Goal: Complete application form

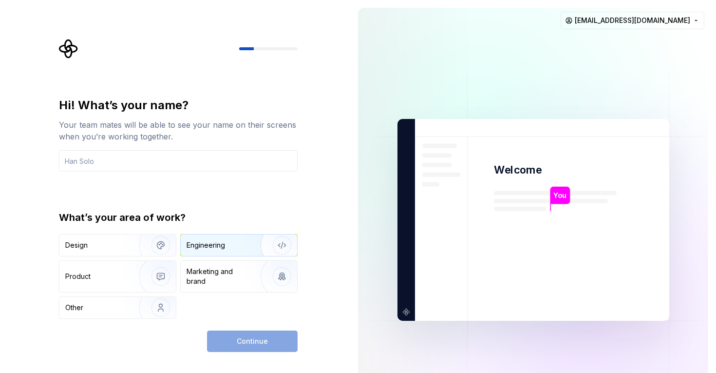
click at [200, 250] on div "Engineering" at bounding box center [239, 244] width 116 height 21
click at [251, 341] on div "Continue" at bounding box center [252, 340] width 91 height 21
click at [123, 161] on input "text" at bounding box center [178, 160] width 239 height 21
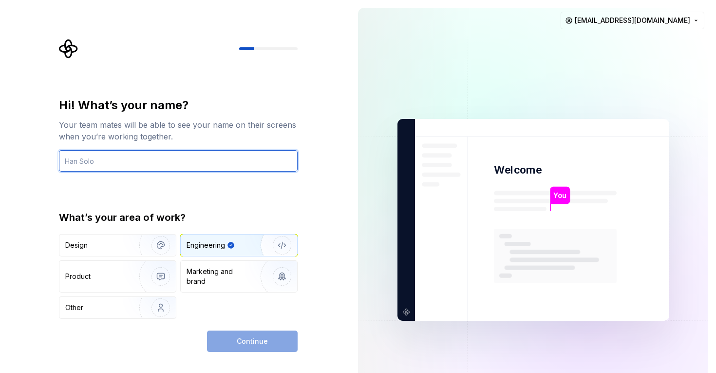
type input "В"
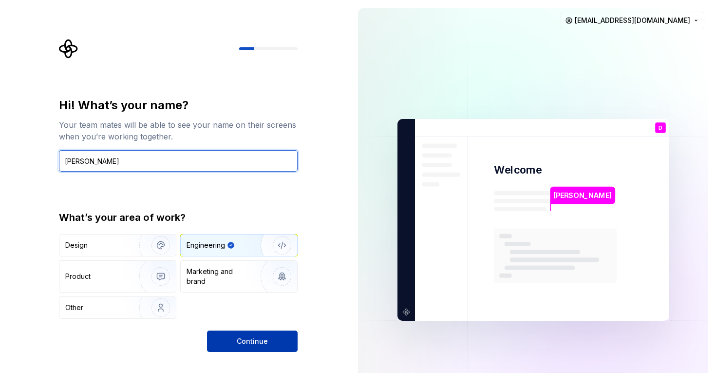
type input "Dani Roma"
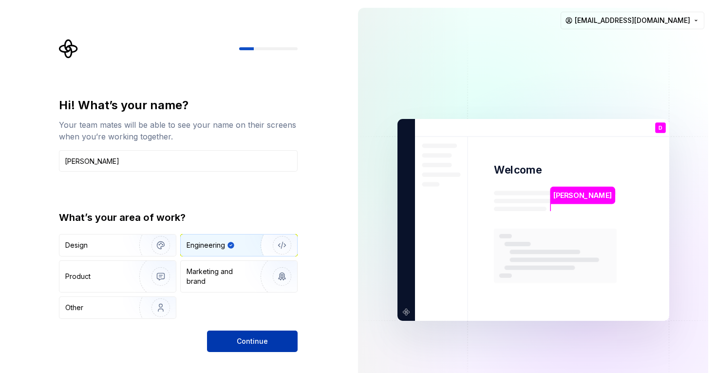
click at [259, 331] on button "Continue" at bounding box center [252, 340] width 91 height 21
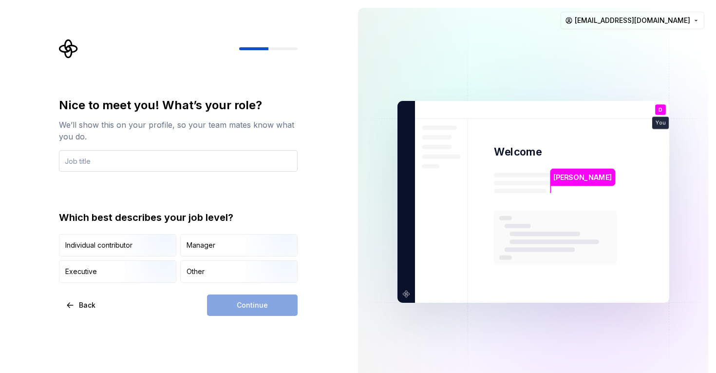
click at [170, 169] on input "text" at bounding box center [178, 160] width 239 height 21
type input "developer"
click at [243, 301] on div "Continue" at bounding box center [252, 304] width 91 height 21
click at [192, 272] on div "Other" at bounding box center [196, 271] width 18 height 10
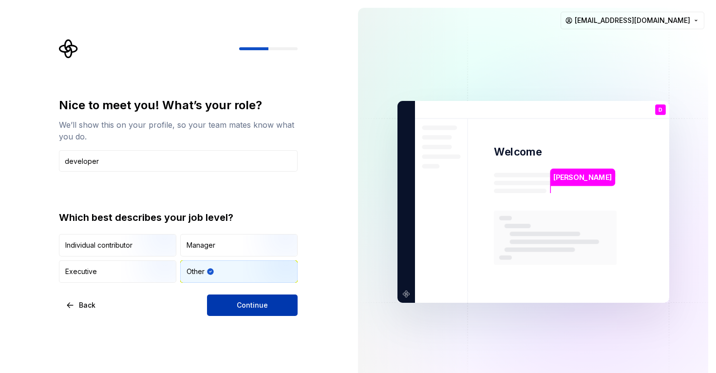
click at [259, 315] on button "Continue" at bounding box center [252, 304] width 91 height 21
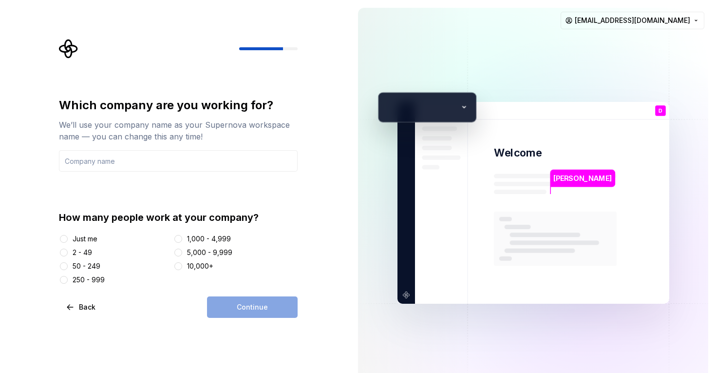
click at [77, 242] on div "Just me" at bounding box center [85, 239] width 25 height 10
click at [68, 242] on button "Just me" at bounding box center [64, 239] width 8 height 8
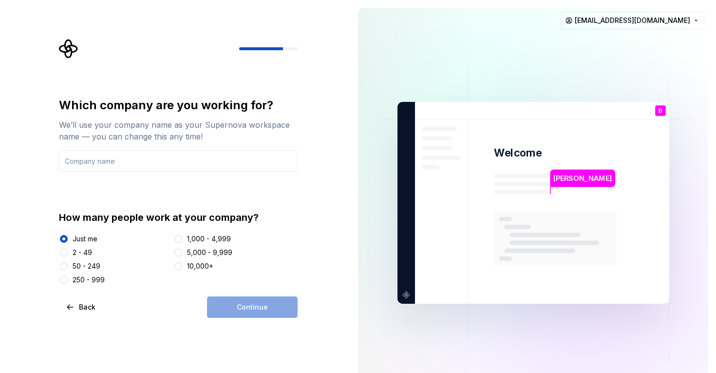
click at [252, 295] on div "Which company are you working for? We’ll use your company name as your Supernov…" at bounding box center [178, 207] width 239 height 220
click at [252, 307] on div "Continue" at bounding box center [252, 306] width 91 height 21
click at [114, 160] on input "text" at bounding box center [178, 160] width 239 height 21
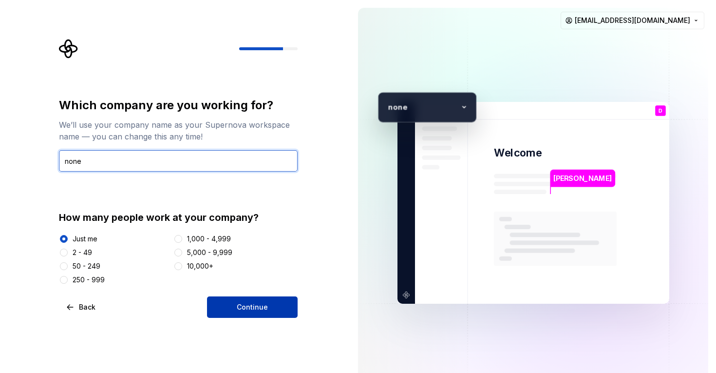
type input "none"
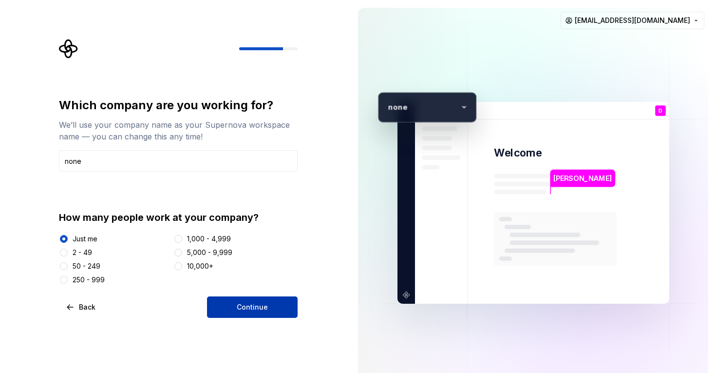
click at [256, 300] on button "Continue" at bounding box center [252, 306] width 91 height 21
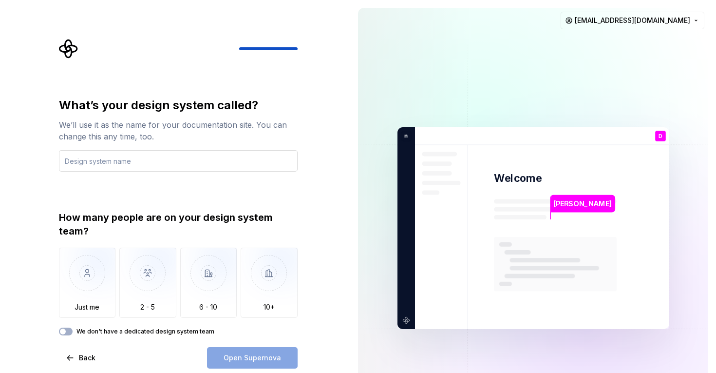
click at [105, 157] on input "text" at bounding box center [178, 160] width 239 height 21
click at [86, 247] on img "button" at bounding box center [87, 279] width 57 height 65
click at [112, 157] on input "text" at bounding box center [178, 160] width 239 height 21
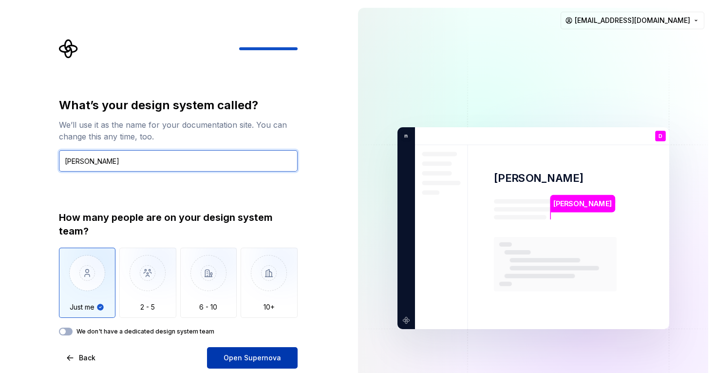
type input "Dane"
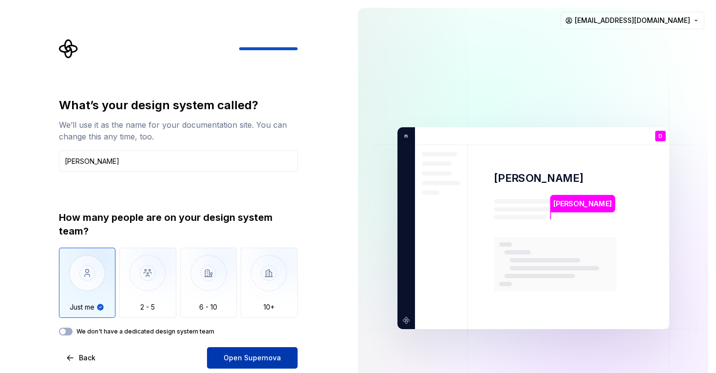
click at [253, 359] on span "Open Supernova" at bounding box center [252, 358] width 57 height 10
